Goal: Information Seeking & Learning: Learn about a topic

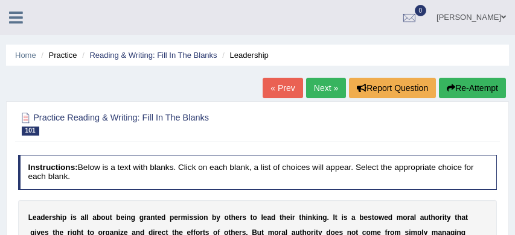
select select "sources"
select select "parts"
select select "unexpected"
select select "connected"
select select "connection"
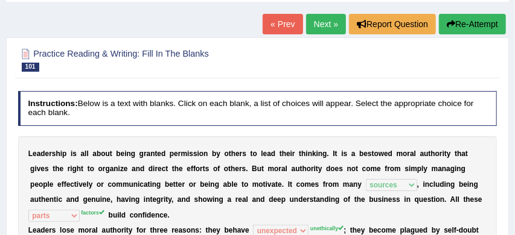
scroll to position [62, 0]
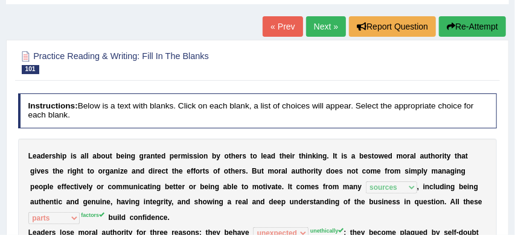
click at [470, 25] on button "Re-Attempt" at bounding box center [472, 26] width 67 height 21
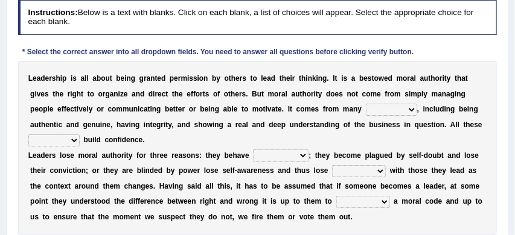
scroll to position [199, 0]
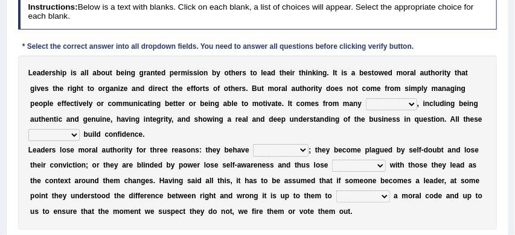
click at [413, 103] on select "sources items stamps supports" at bounding box center [391, 104] width 51 height 12
select select "sources"
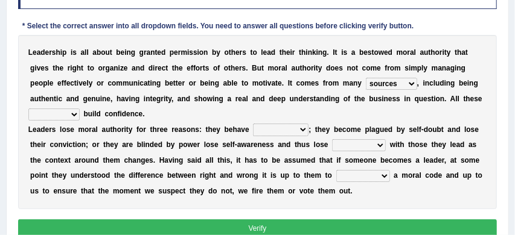
scroll to position [220, 0]
click at [74, 114] on select "faith answers factors parts" at bounding box center [53, 115] width 51 height 12
select select "factors"
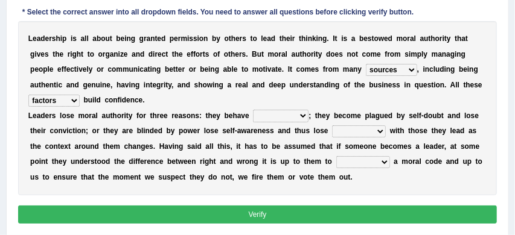
scroll to position [234, 0]
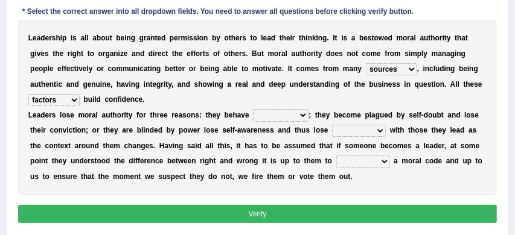
click at [303, 115] on select "usually unethically falsely unexpected" at bounding box center [281, 115] width 56 height 12
select select "unexpected"
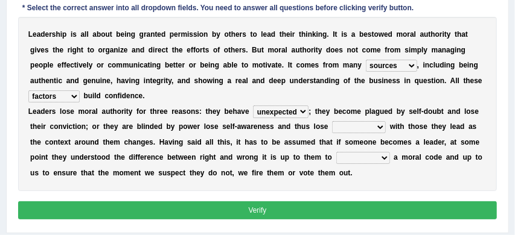
scroll to position [239, 0]
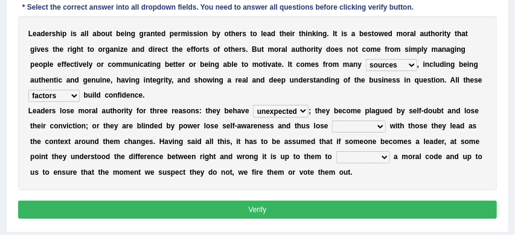
click at [380, 127] on select "connect connected disconnect connection" at bounding box center [359, 127] width 54 height 12
select select "connection"
click at [384, 157] on select "abide in abide by abide to connection" at bounding box center [363, 158] width 54 height 12
select select "abide in"
click at [342, 207] on button "Verify" at bounding box center [257, 210] width 479 height 18
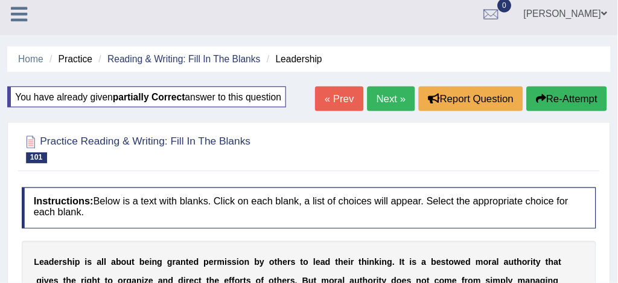
scroll to position [0, 0]
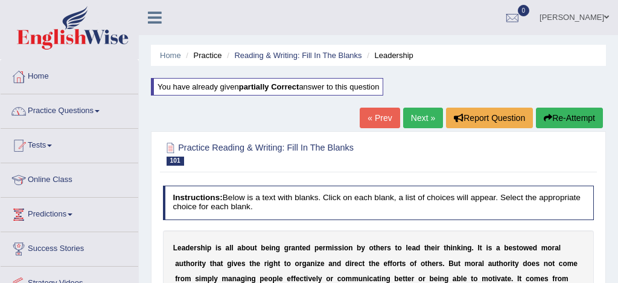
click at [71, 109] on link "Practice Questions" at bounding box center [70, 109] width 138 height 30
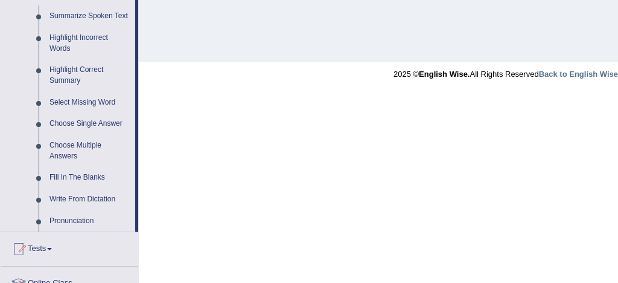
scroll to position [542, 0]
click at [72, 210] on link "Write From Dictation" at bounding box center [89, 199] width 91 height 22
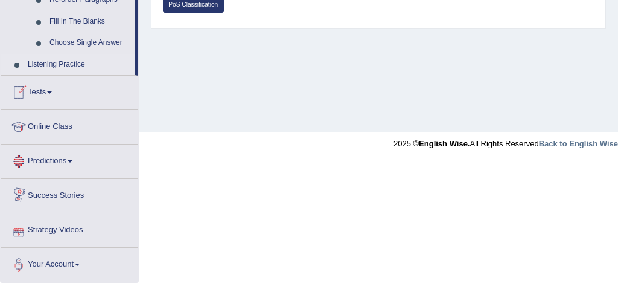
scroll to position [478, 0]
